Goal: Navigation & Orientation: Find specific page/section

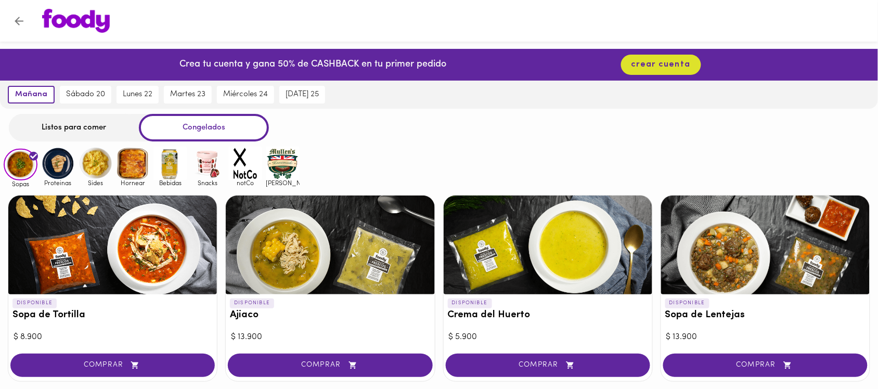
click at [58, 165] on img at bounding box center [58, 164] width 34 height 34
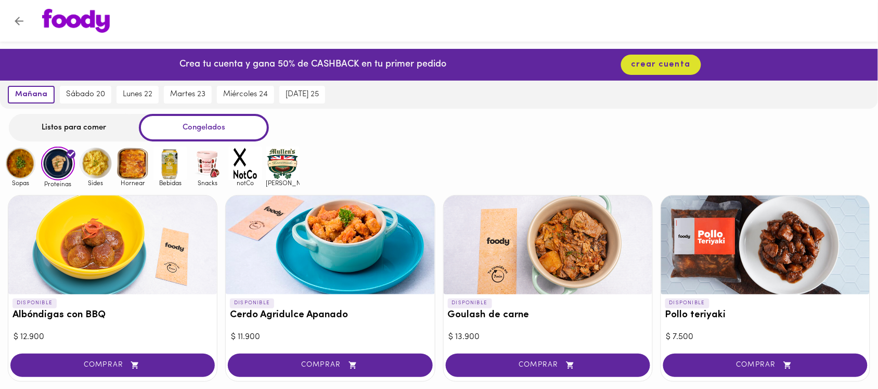
click at [105, 166] on img at bounding box center [96, 164] width 34 height 34
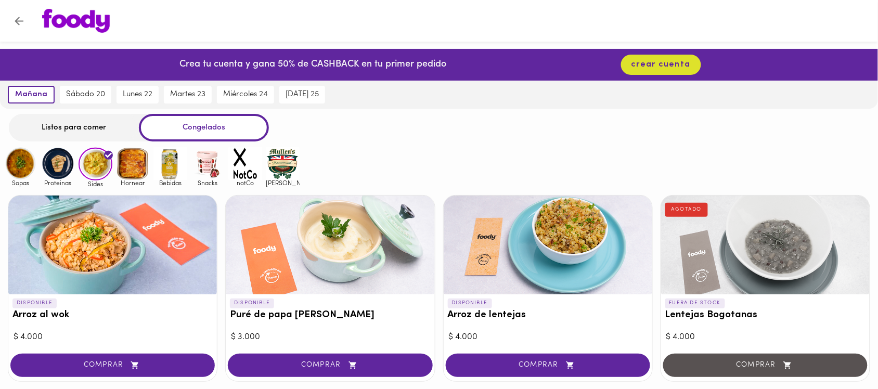
click at [146, 174] on img at bounding box center [133, 164] width 34 height 34
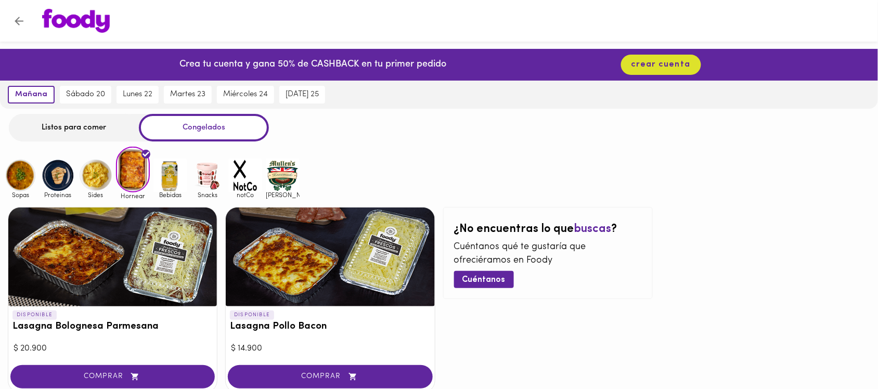
click at [166, 178] on img at bounding box center [170, 176] width 34 height 34
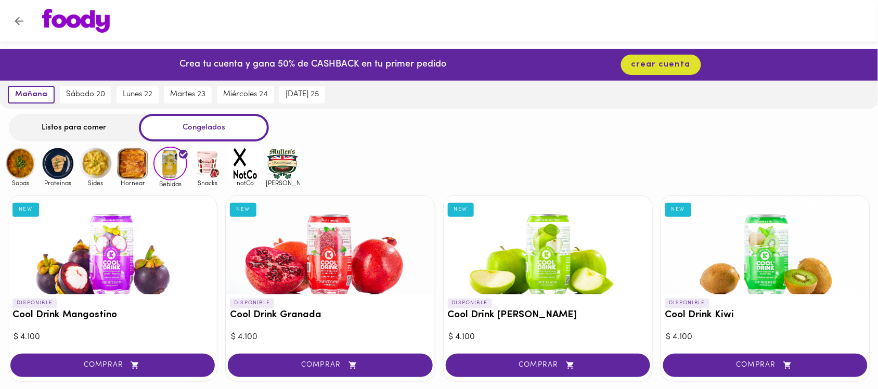
click at [11, 162] on img at bounding box center [21, 164] width 34 height 34
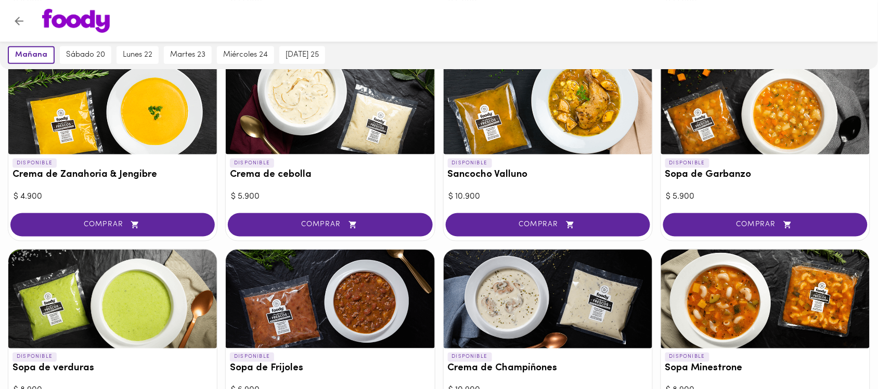
scroll to position [520, 0]
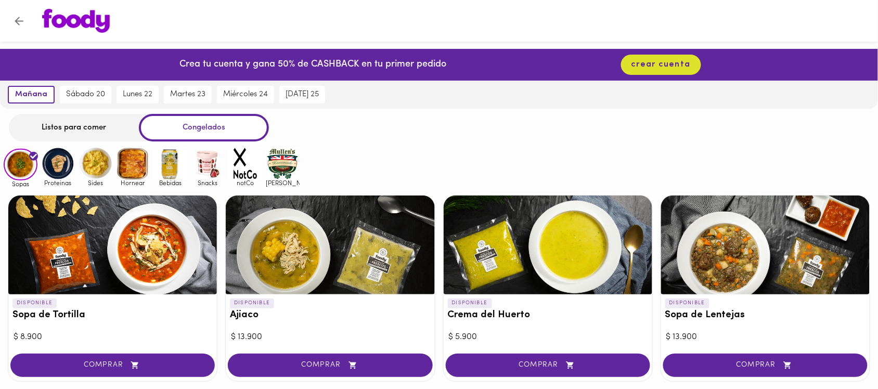
click at [76, 125] on div "Listos para comer" at bounding box center [74, 128] width 130 height 28
